Goal: Check status

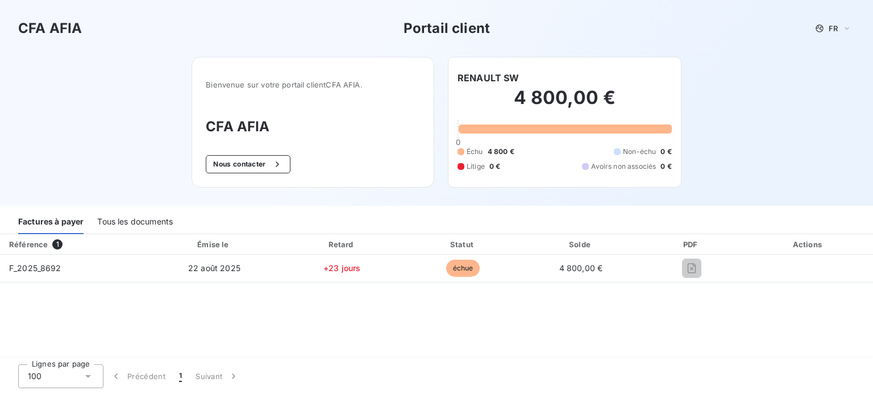
click at [144, 223] on div "Tous les documents" at bounding box center [135, 222] width 76 height 24
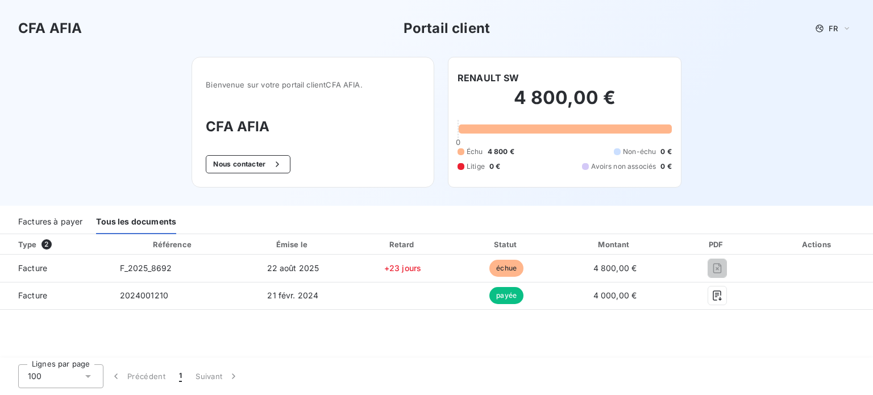
click at [556, 356] on div "Type 2 Référence Émise le Retard Statut Montant PDF Actions Facture F_2025_8692…" at bounding box center [436, 296] width 873 height 124
click at [153, 226] on div "Tous les documents" at bounding box center [136, 222] width 80 height 24
click at [686, 320] on div "Type 2 Référence Émise le Retard Statut Montant PDF Actions Facture F_2025_8692…" at bounding box center [436, 296] width 873 height 124
